Goal: Transaction & Acquisition: Obtain resource

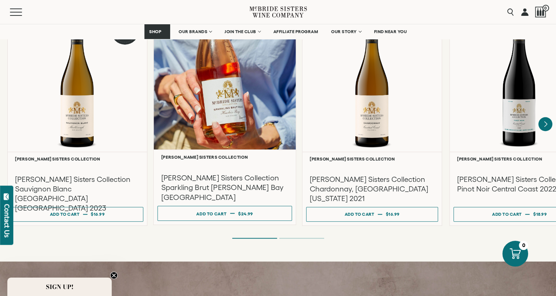
scroll to position [662, 0]
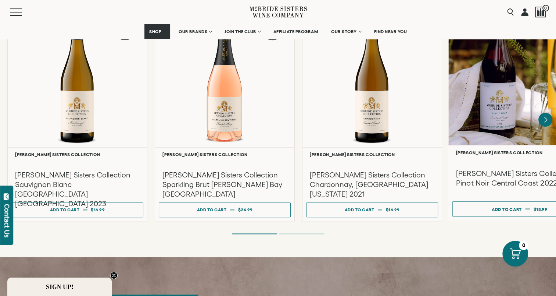
click at [529, 132] on div at bounding box center [520, 74] width 142 height 142
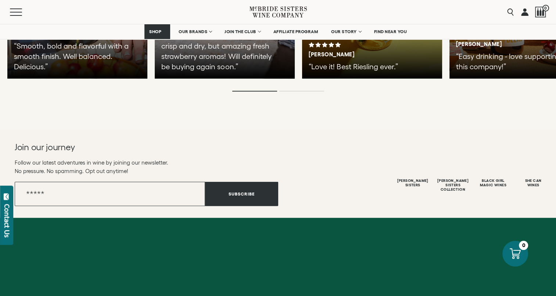
scroll to position [1859, 0]
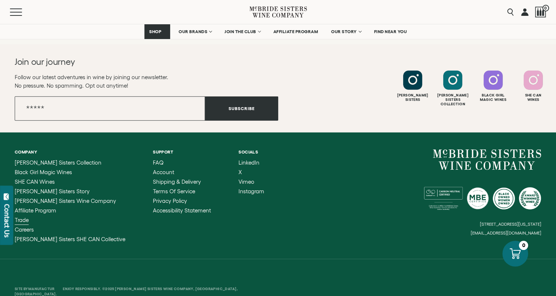
click at [22, 217] on span "Trade" at bounding box center [22, 220] width 14 height 6
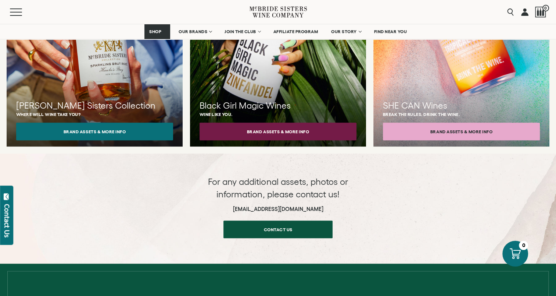
scroll to position [772, 0]
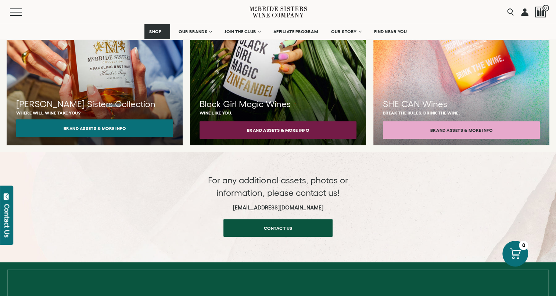
click at [125, 119] on button "Brand Assets & More Info" at bounding box center [94, 128] width 157 height 18
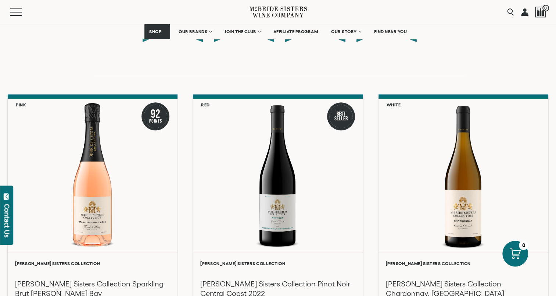
scroll to position [772, 0]
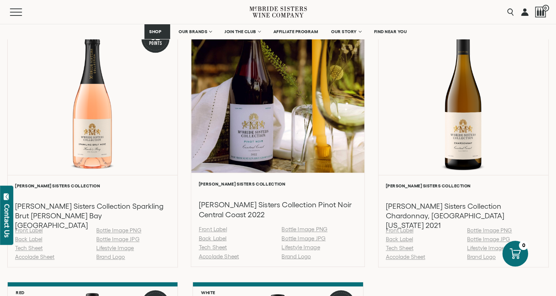
click at [221, 256] on link "Accolade Sheet" at bounding box center [219, 256] width 40 height 6
click at [218, 246] on link "Tech Sheet" at bounding box center [213, 247] width 28 height 6
